Goal: Use online tool/utility

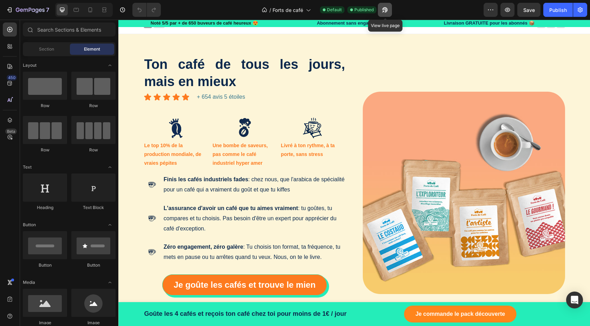
click at [386, 12] on icon "button" at bounding box center [384, 9] width 7 height 7
click at [405, 24] on div "Abonnement sans engagement 😅 Heading Row" at bounding box center [354, 23] width 122 height 7
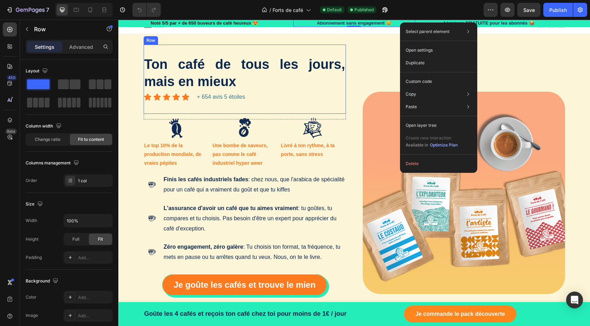
click at [332, 52] on div "Ton café de tous les jours, mais en mieux Heading Icon Icon Icon Icon Icon Icon…" at bounding box center [245, 79] width 202 height 69
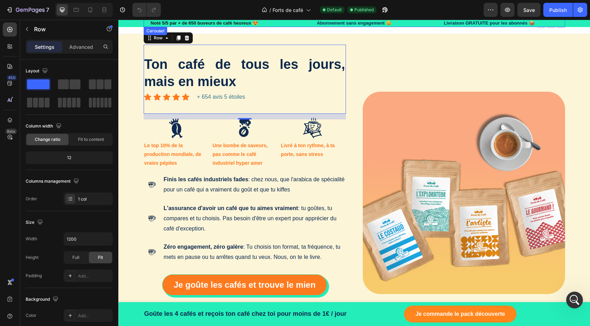
click at [277, 25] on div "Noté 5/5 par + de 650 buveurs de café heureux 😍 Heading Row Abonnement sans eng…" at bounding box center [354, 23] width 421 height 7
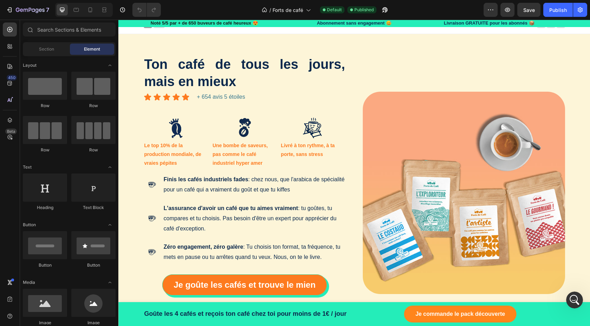
click at [131, 28] on div "Header" at bounding box center [135, 26] width 26 height 8
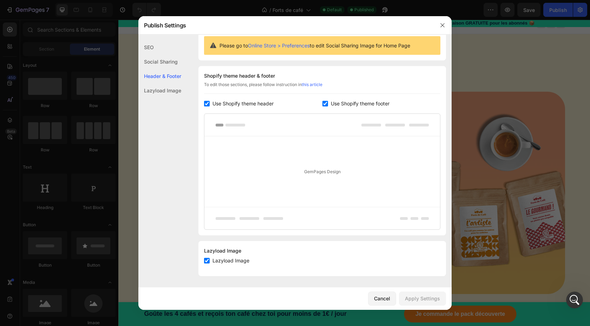
scroll to position [71, 0]
click at [441, 25] on icon "button" at bounding box center [442, 25] width 6 height 6
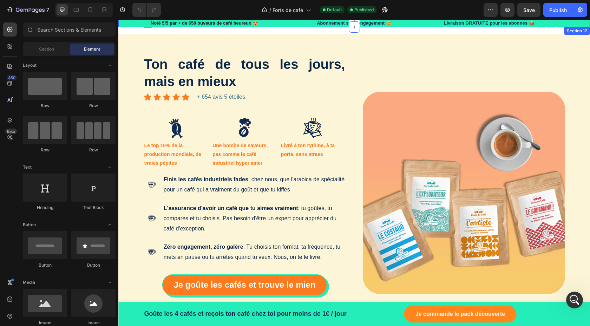
click at [134, 23] on div "Noté 5/5 par + de 650 buveurs de café heureux 😍 Heading Row Abonnement sans eng…" at bounding box center [354, 23] width 461 height 7
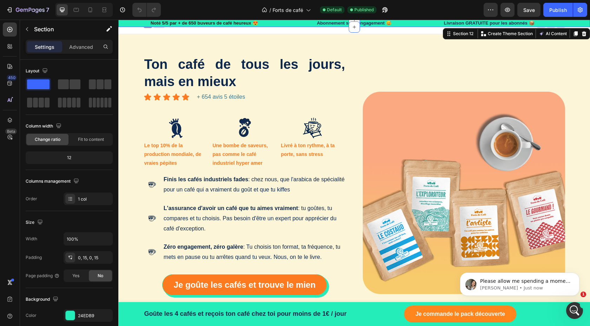
scroll to position [0, 0]
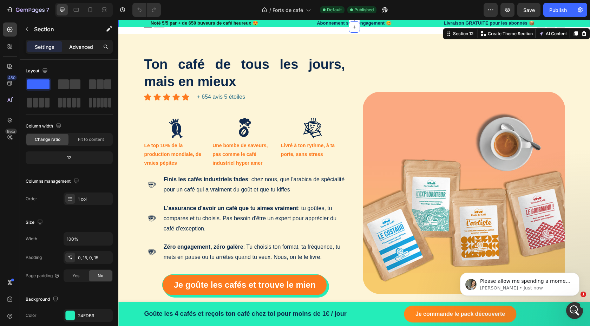
click at [75, 50] on p "Advanced" at bounding box center [81, 46] width 24 height 7
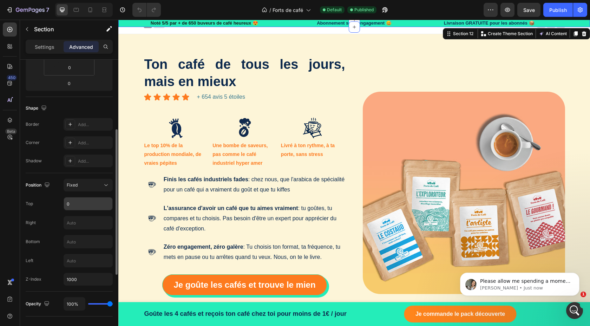
scroll to position [141, 0]
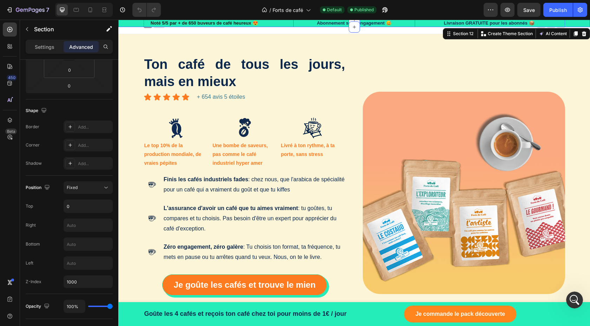
click at [300, 22] on div "Abonnement sans engagement 😅 Heading Row" at bounding box center [354, 23] width 122 height 7
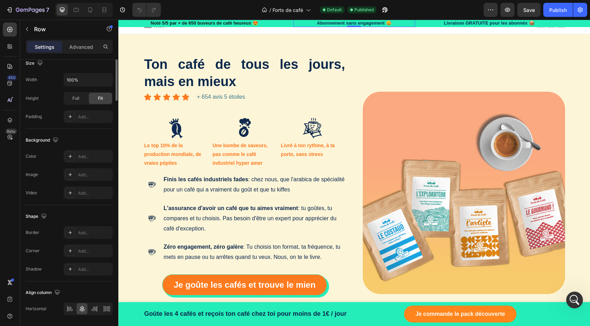
scroll to position [0, 0]
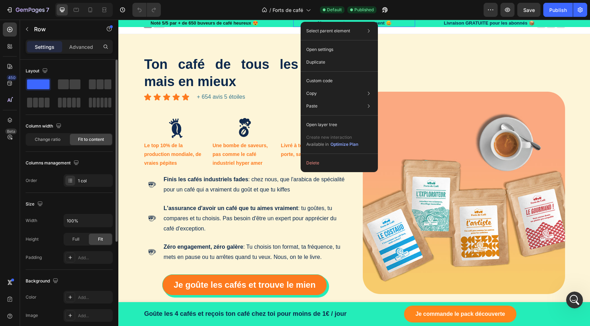
drag, startPoint x: 300, startPoint y: 22, endPoint x: 430, endPoint y: 42, distance: 131.1
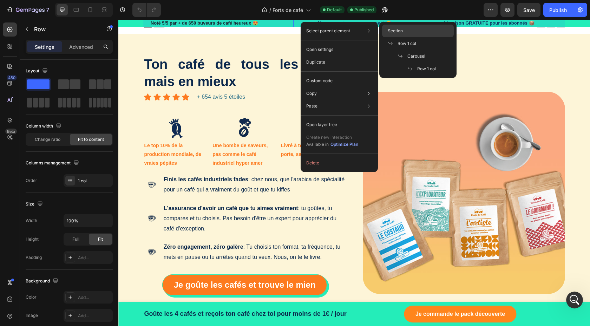
click at [422, 37] on div "Section Row 1 col Carousel Row 1 col" at bounding box center [417, 50] width 77 height 56
click at [422, 37] on div "Section" at bounding box center [418, 43] width 72 height 13
